Goal: Information Seeking & Learning: Learn about a topic

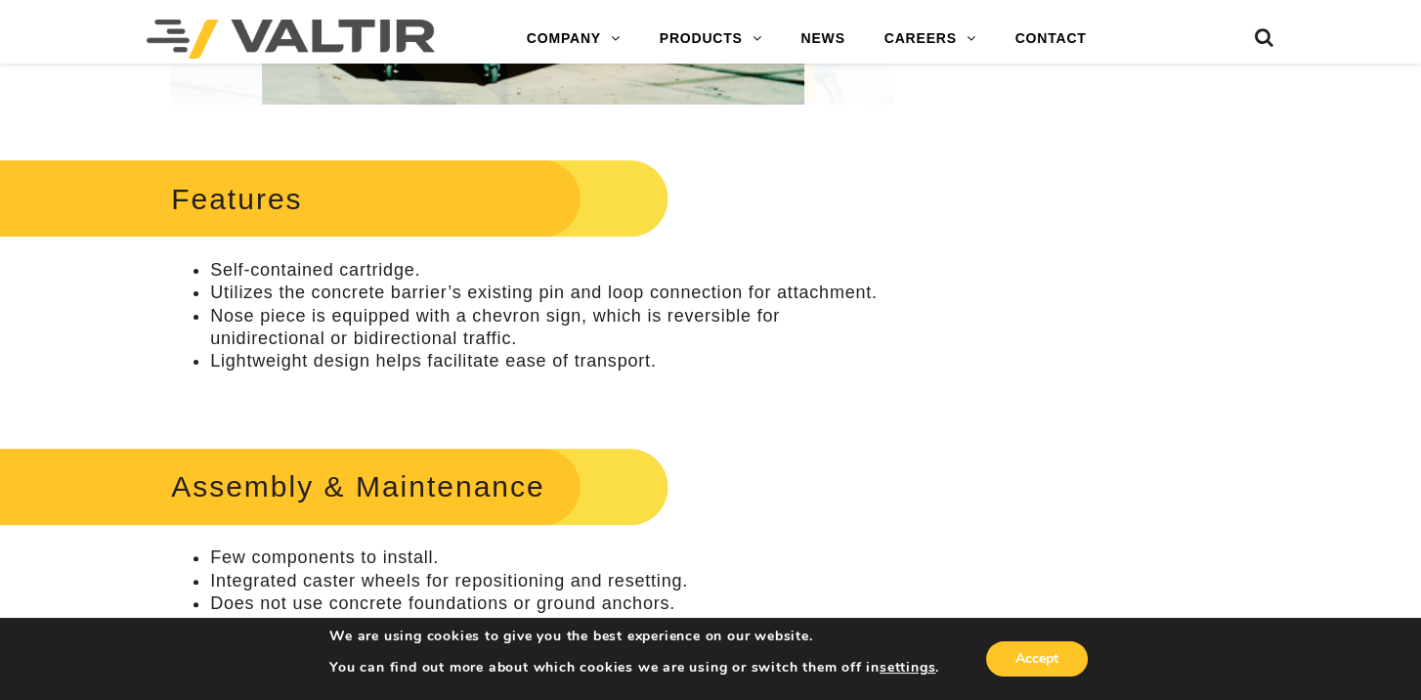
scroll to position [684, 0]
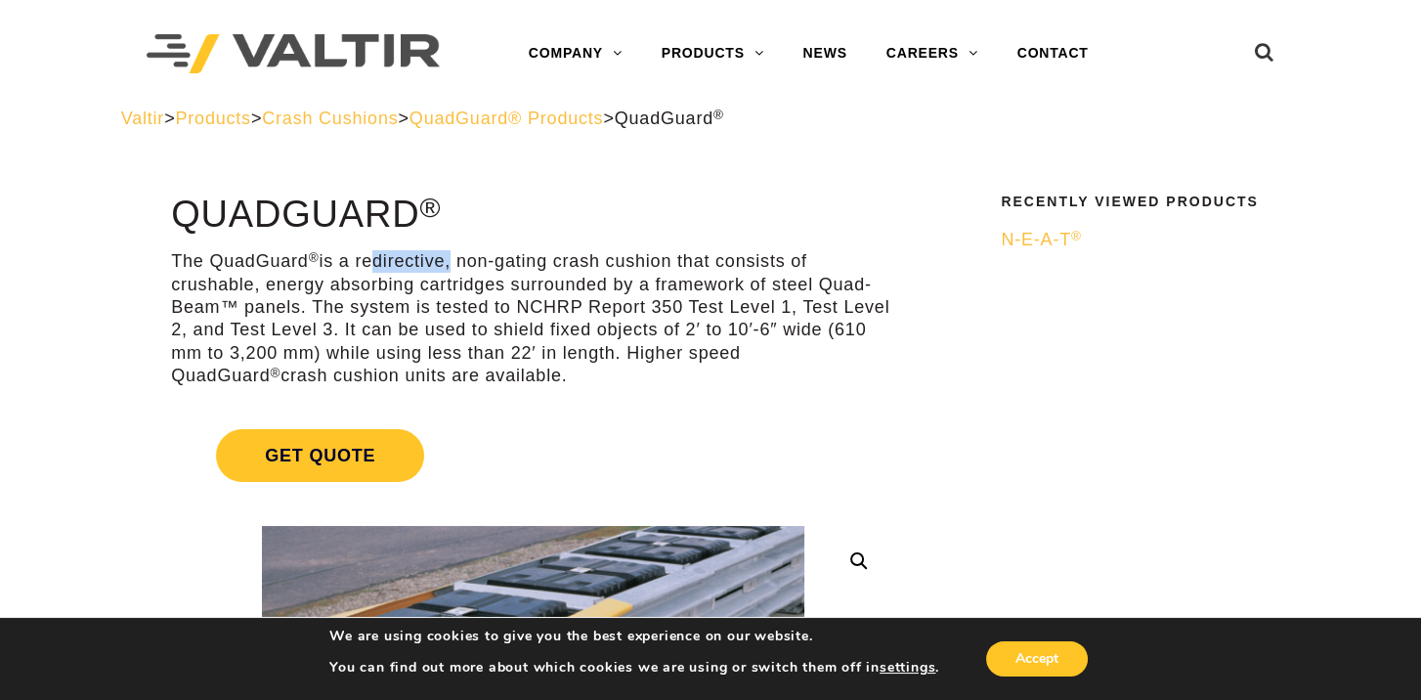
drag, startPoint x: 370, startPoint y: 258, endPoint x: 449, endPoint y: 258, distance: 78.2
click at [449, 258] on p "The QuadGuard ® is a redirective, non-gating crash cushion that consists of cru…" at bounding box center [532, 318] width 723 height 137
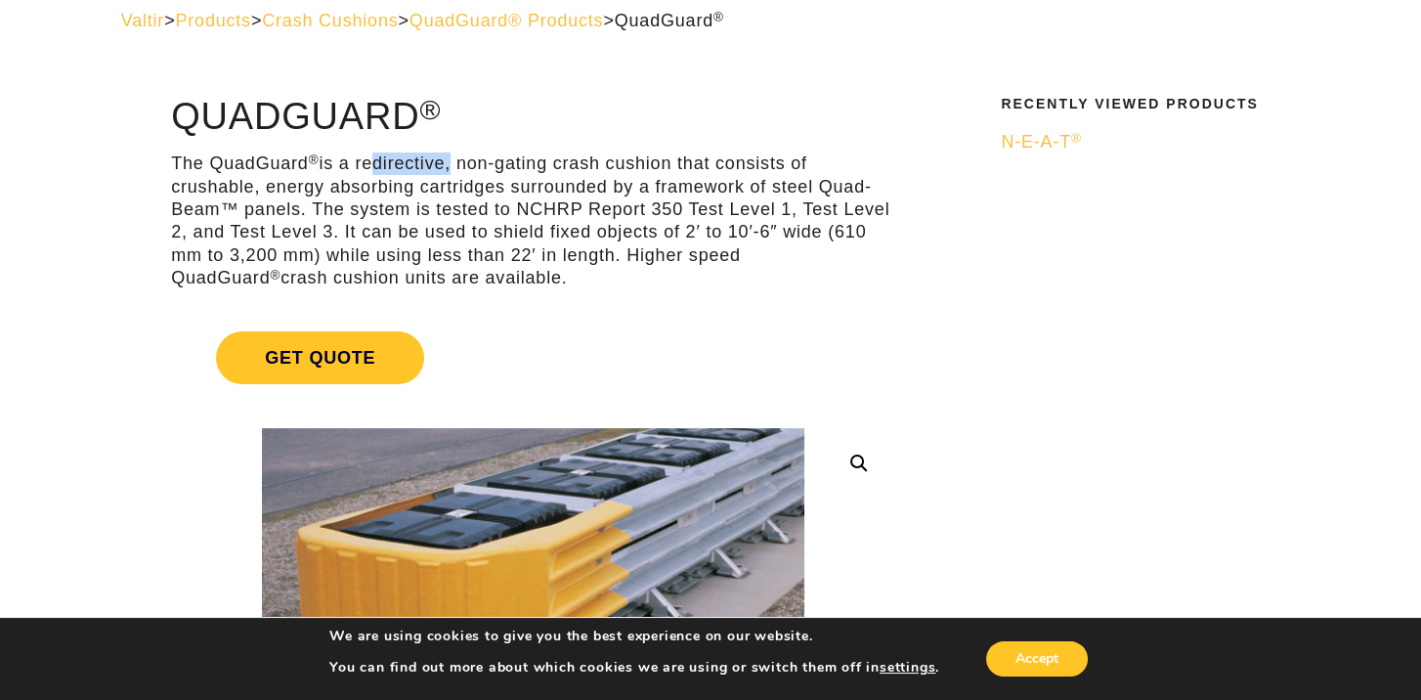
scroll to position [195, 0]
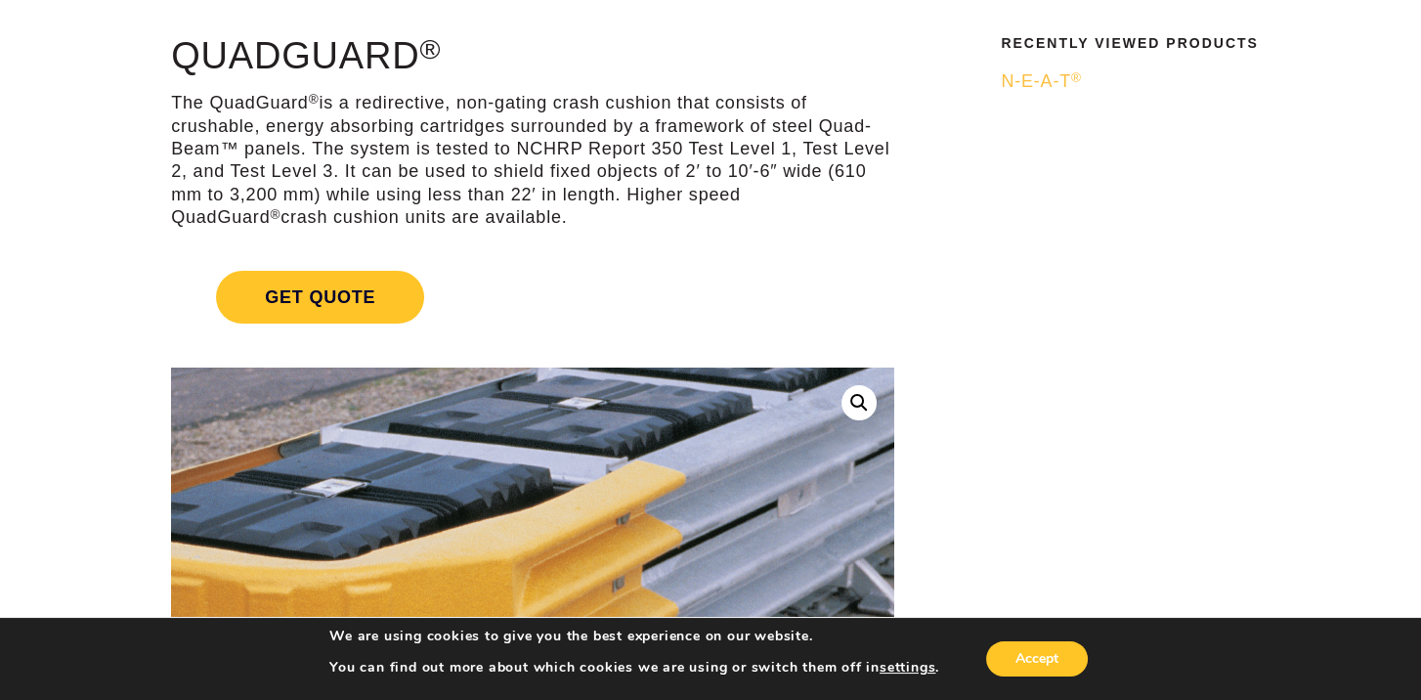
scroll to position [0, 0]
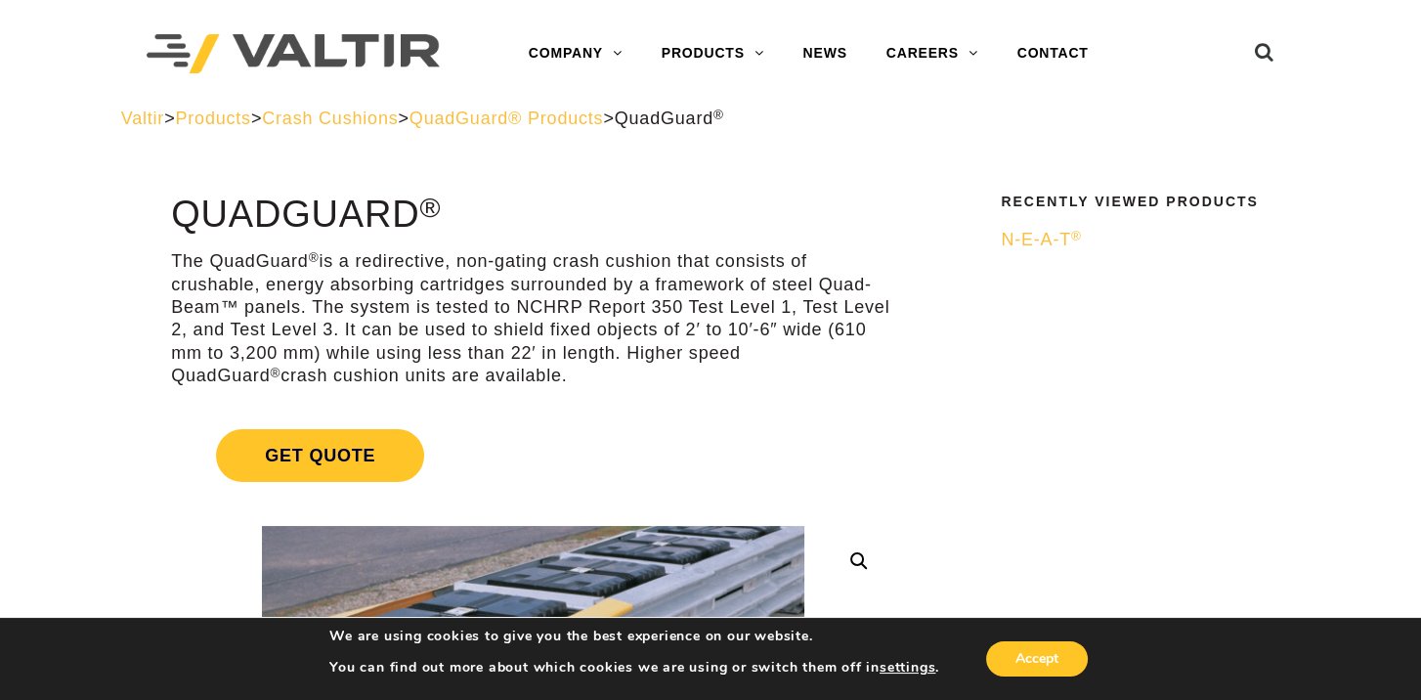
click at [604, 119] on span "QuadGuard® Products" at bounding box center [506, 118] width 194 height 20
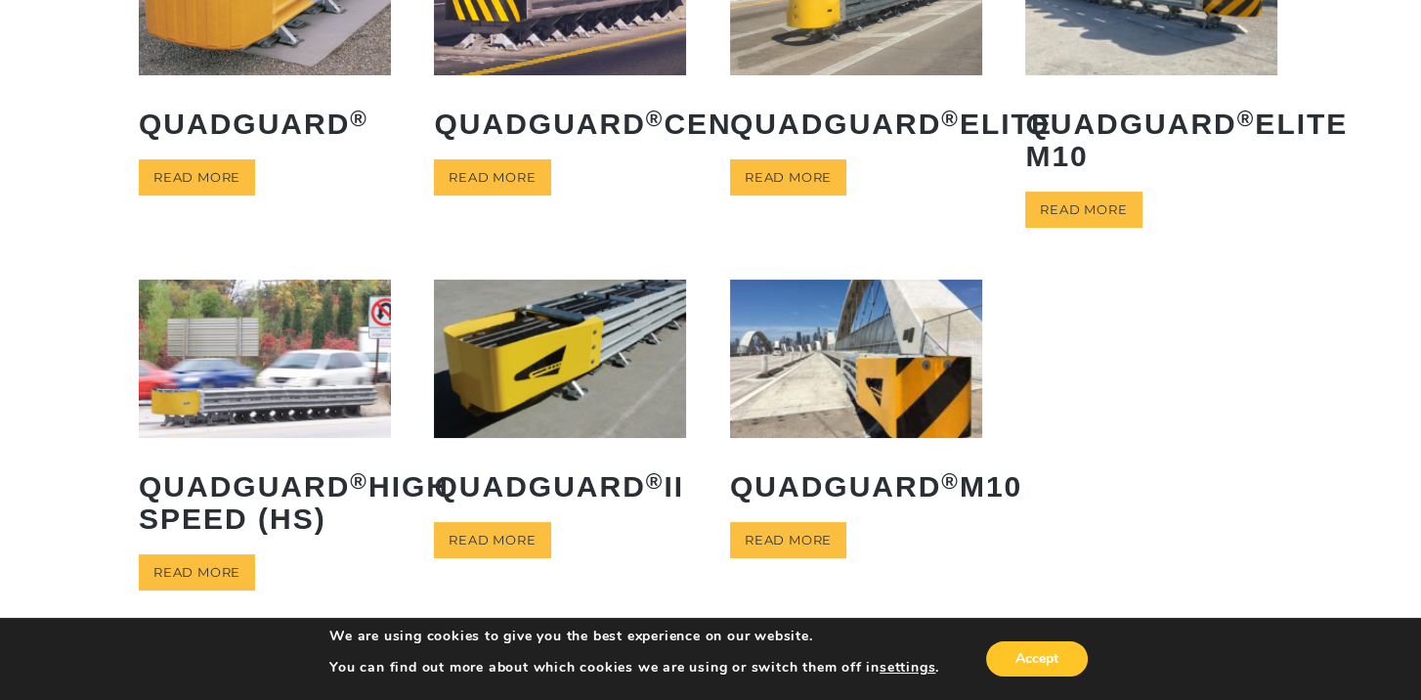
scroll to position [293, 0]
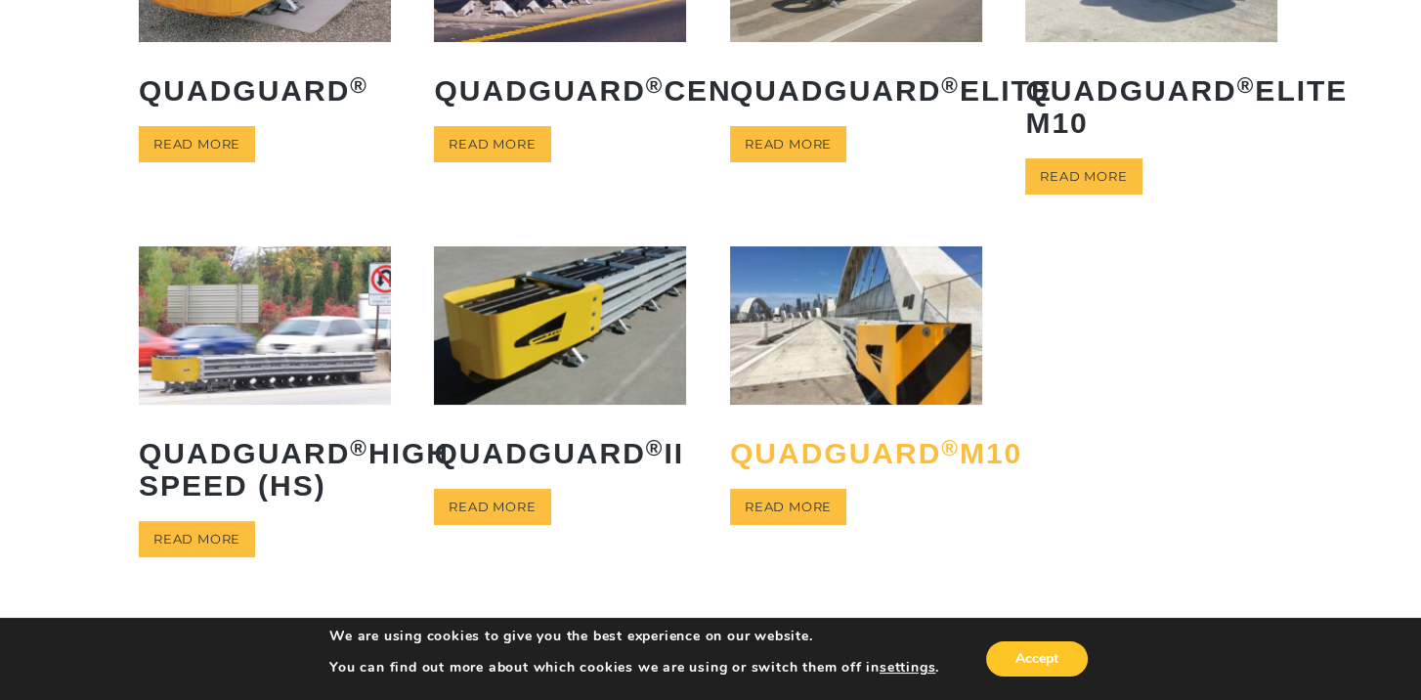
click at [779, 453] on h2 "QuadGuard ® M10" at bounding box center [856, 453] width 252 height 62
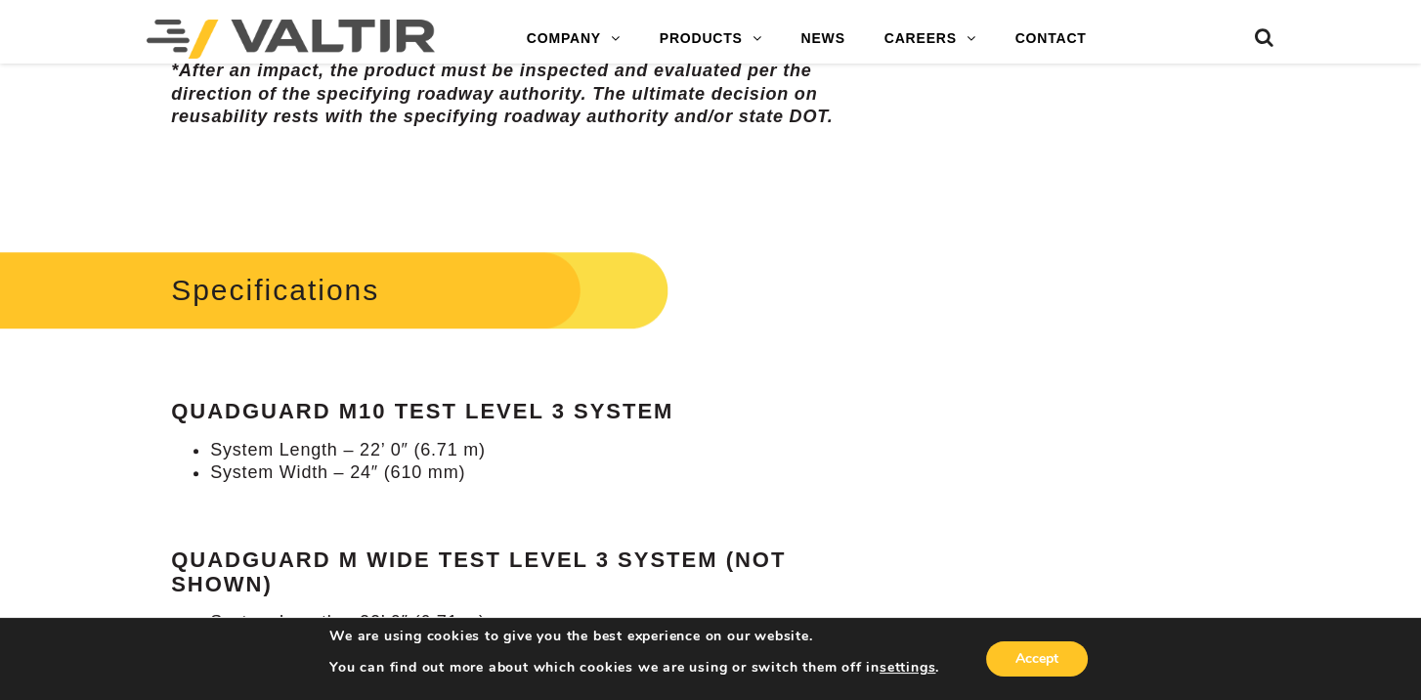
scroll to position [1661, 0]
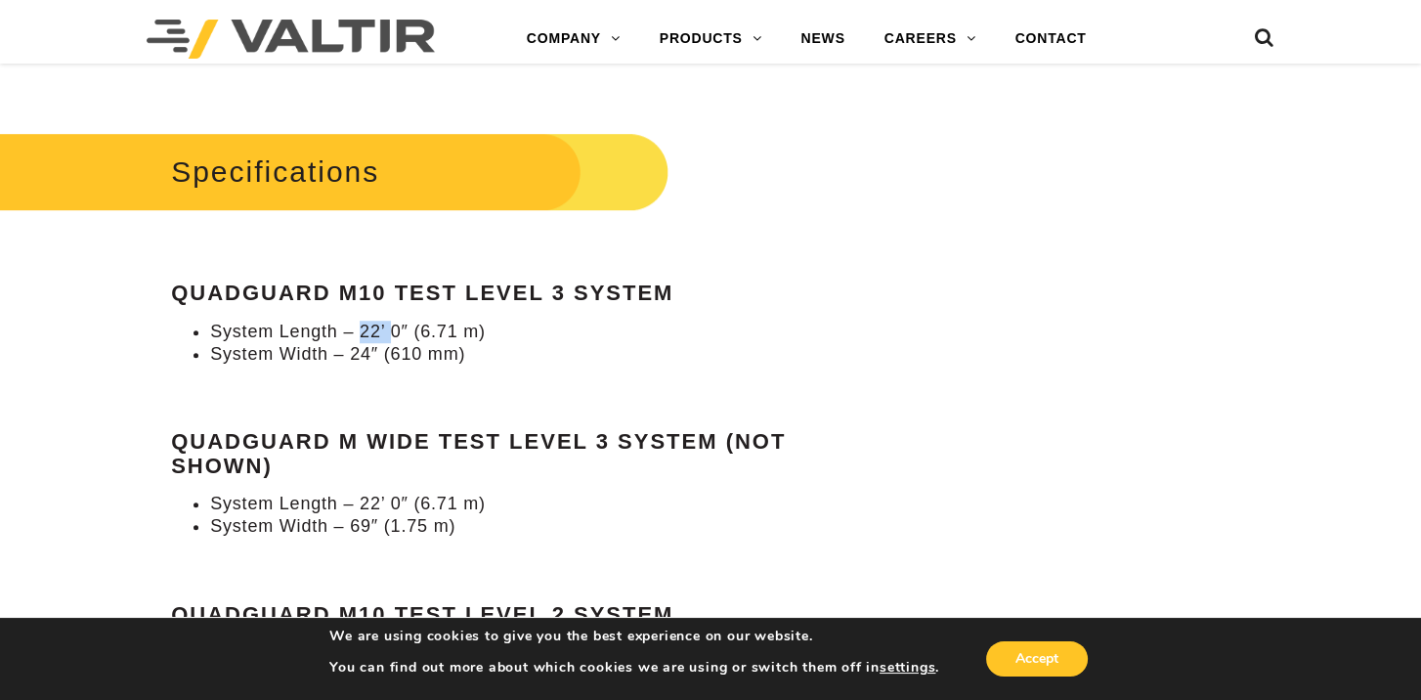
drag, startPoint x: 363, startPoint y: 303, endPoint x: 390, endPoint y: 308, distance: 27.8
click at [390, 321] on li "System Length – 22’ 0″ (6.71 m)" at bounding box center [552, 332] width 684 height 22
drag, startPoint x: 390, startPoint y: 308, endPoint x: 446, endPoint y: 377, distance: 89.0
click at [446, 377] on div "Specifications QuadGuard M10 Test Level 3 System System Length – 22’ 0″ (6.71 m…" at bounding box center [532, 406] width 723 height 560
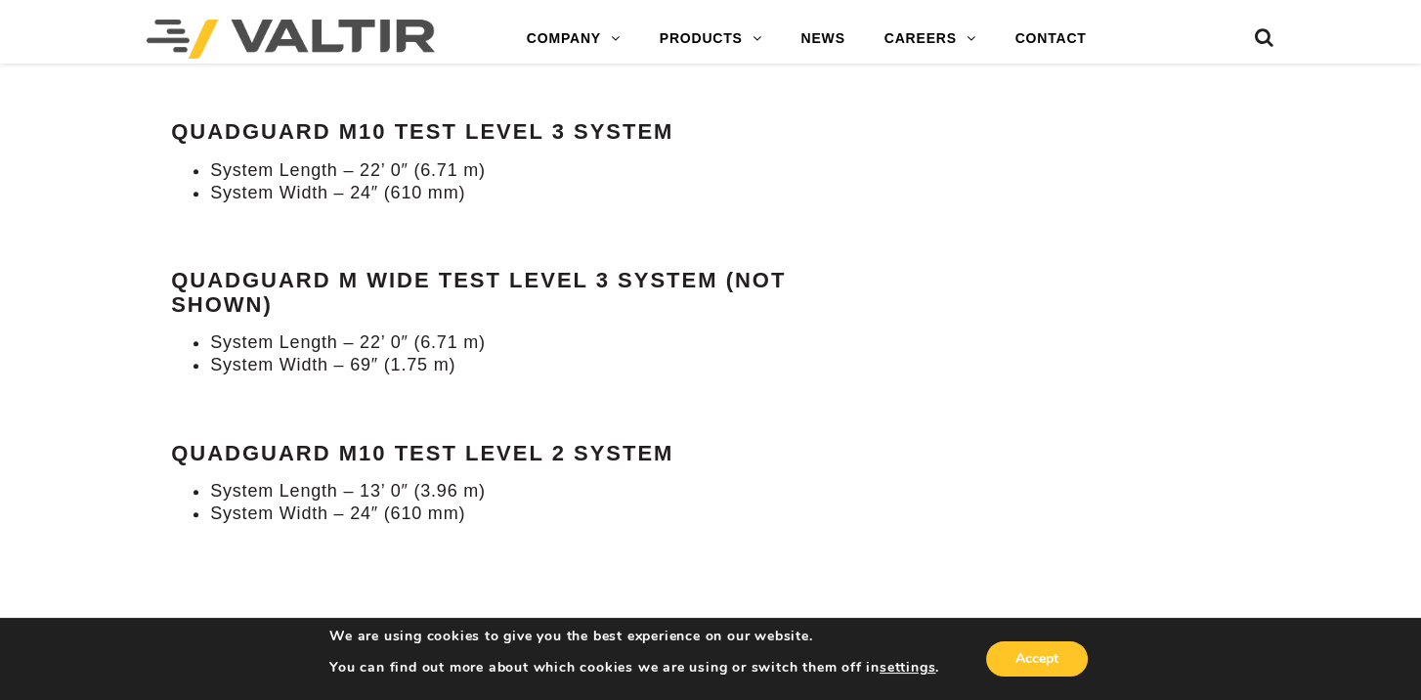
scroll to position [1857, 0]
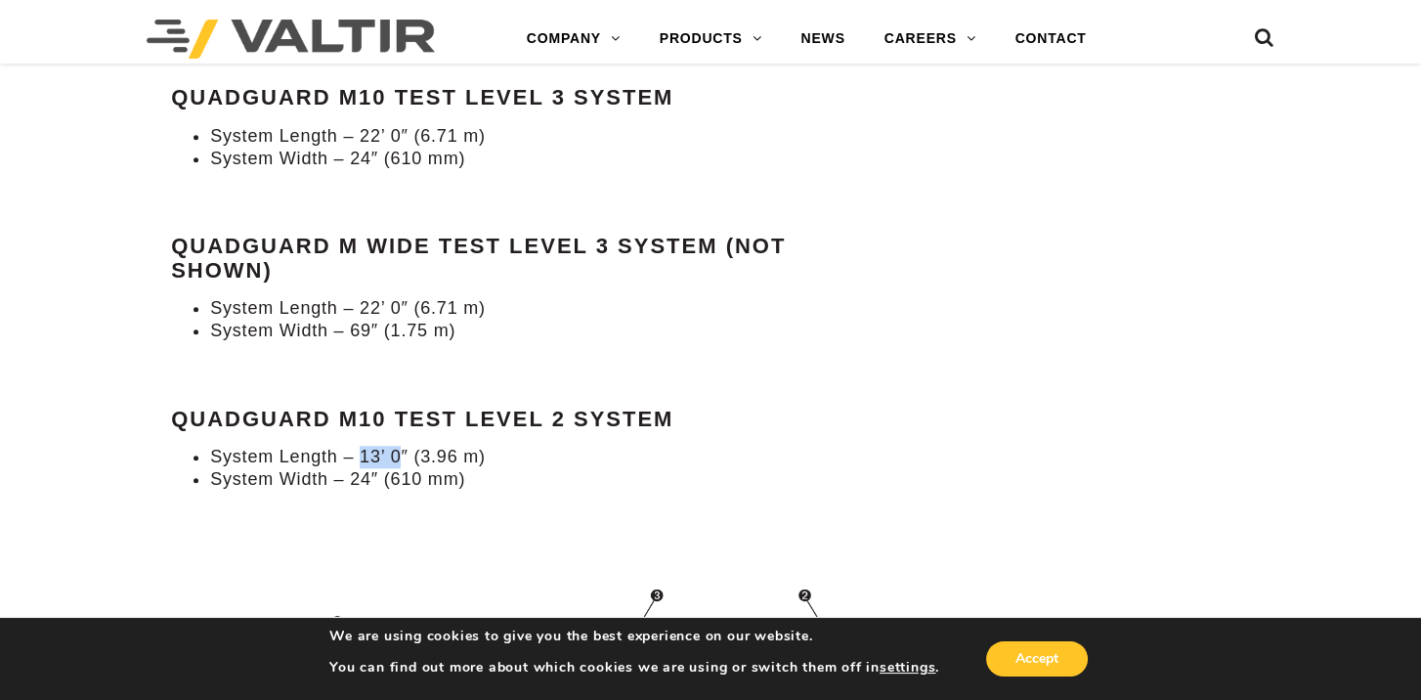
drag, startPoint x: 360, startPoint y: 434, endPoint x: 403, endPoint y: 433, distance: 43.0
click at [403, 446] on li "System Length – 13’ 0″ (3.96 m)" at bounding box center [552, 457] width 684 height 22
drag, startPoint x: 403, startPoint y: 433, endPoint x: 585, endPoint y: 394, distance: 186.9
click at [585, 407] on strong "QuadGuard M10 Test Level 2 System" at bounding box center [422, 419] width 502 height 24
drag, startPoint x: 504, startPoint y: 396, endPoint x: 574, endPoint y: 400, distance: 69.5
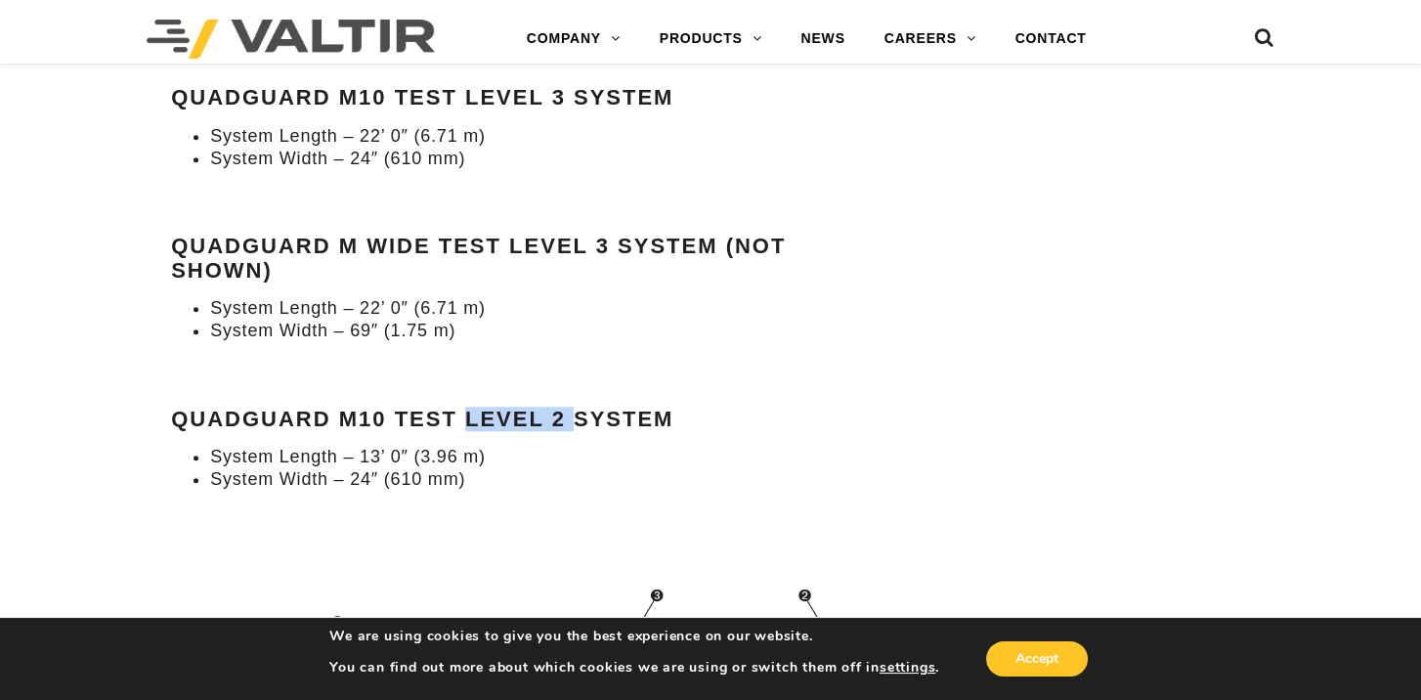
click at [574, 407] on strong "QuadGuard M10 Test Level 2 System" at bounding box center [422, 419] width 502 height 24
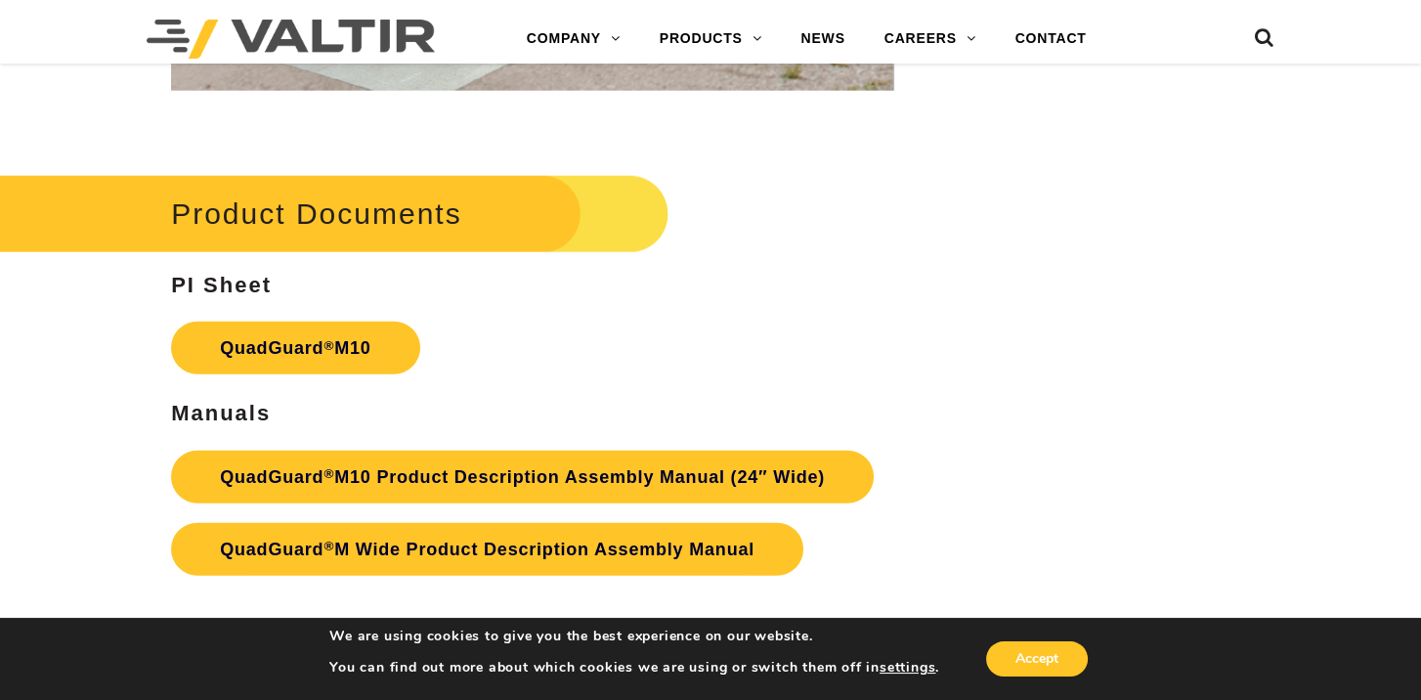
scroll to position [5961, 0]
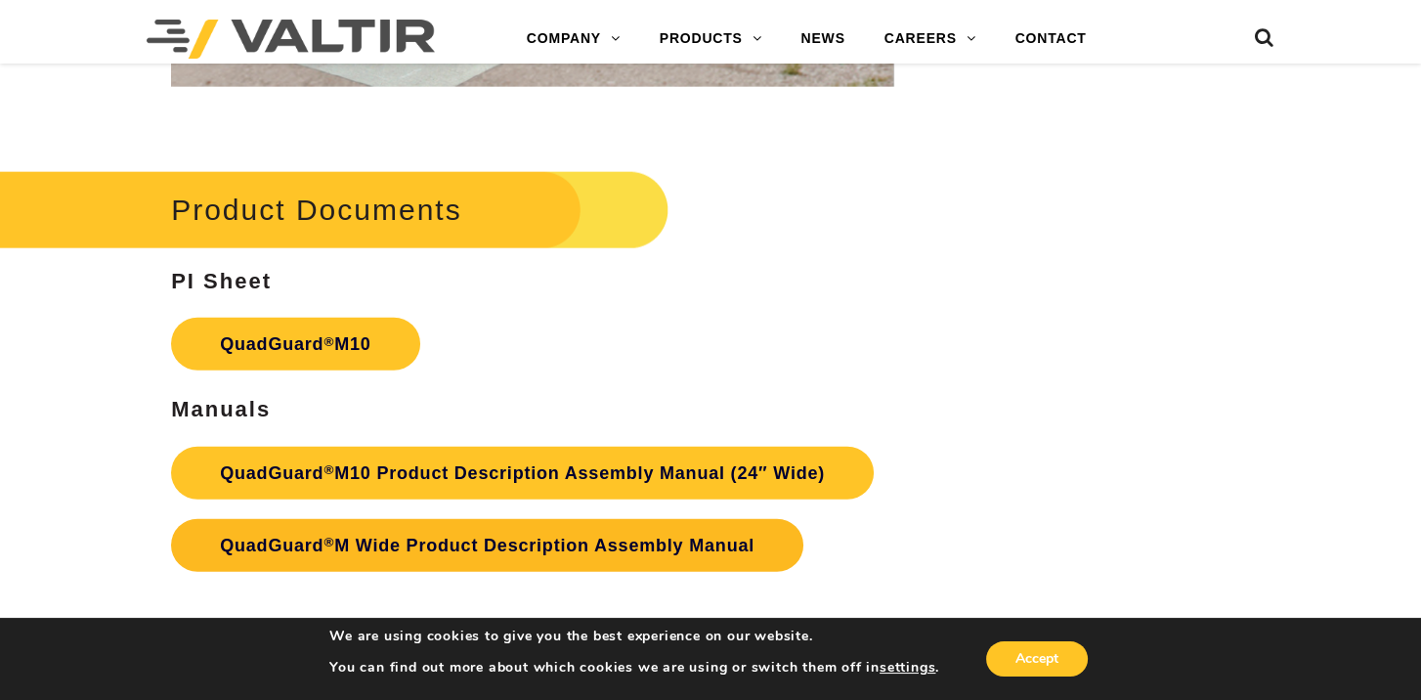
click at [549, 519] on link "QuadGuard ® M Wide Product Description Assembly Manual" at bounding box center [487, 545] width 632 height 53
